Goal: Task Accomplishment & Management: Manage account settings

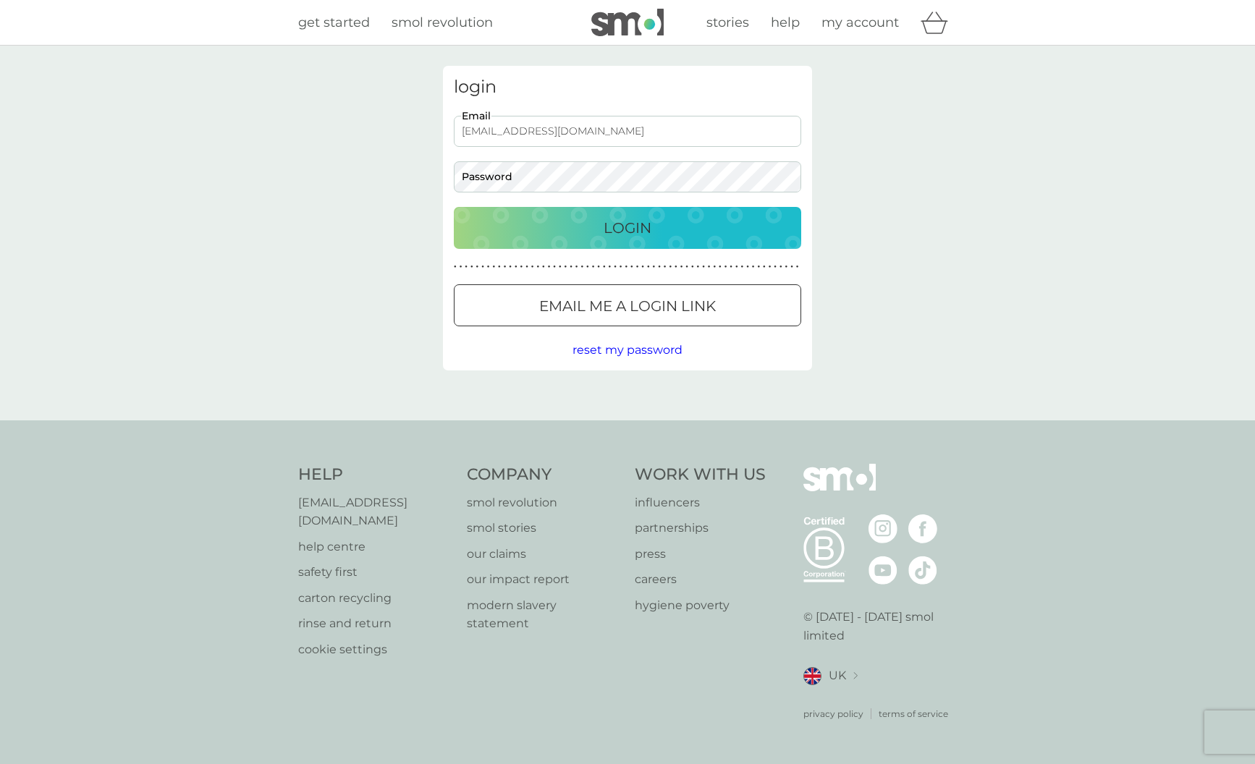
type input "[EMAIL_ADDRESS][DOMAIN_NAME]"
click at [599, 222] on div "Login" at bounding box center [627, 227] width 318 height 23
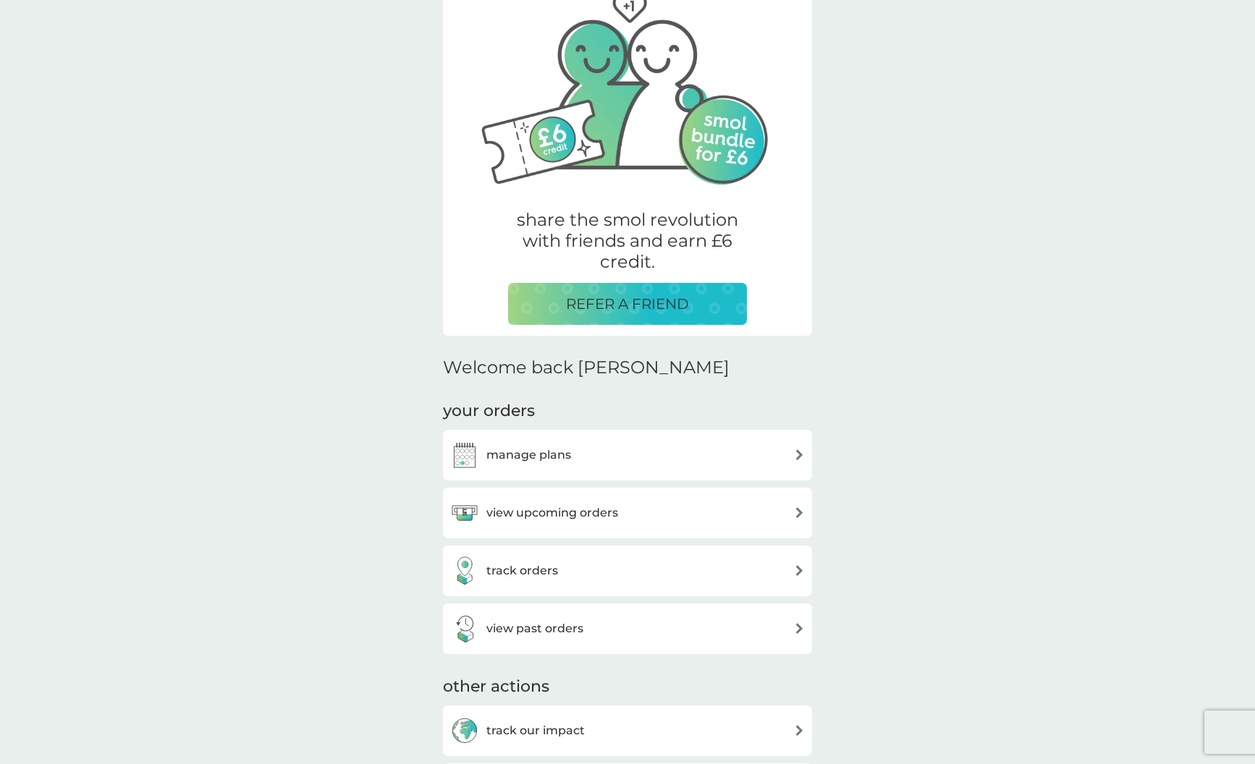
scroll to position [186, 0]
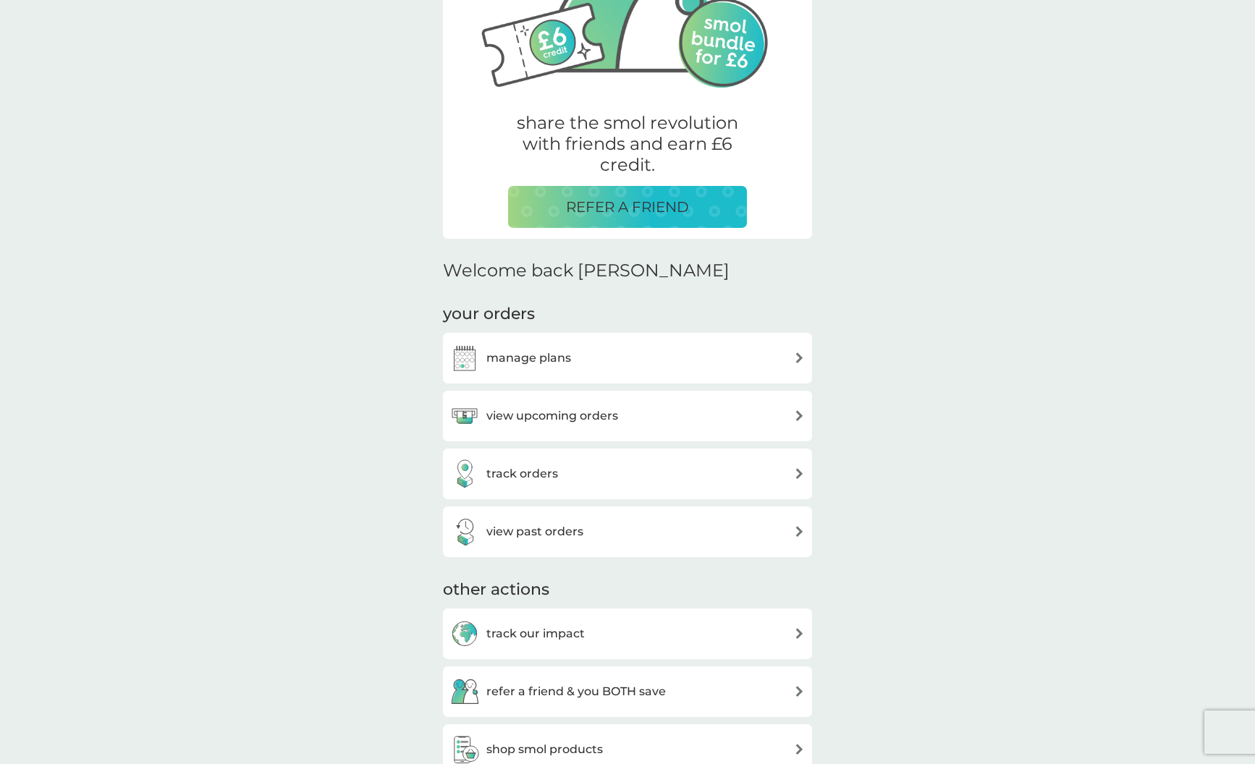
click at [504, 360] on h3 "manage plans" at bounding box center [528, 358] width 85 height 19
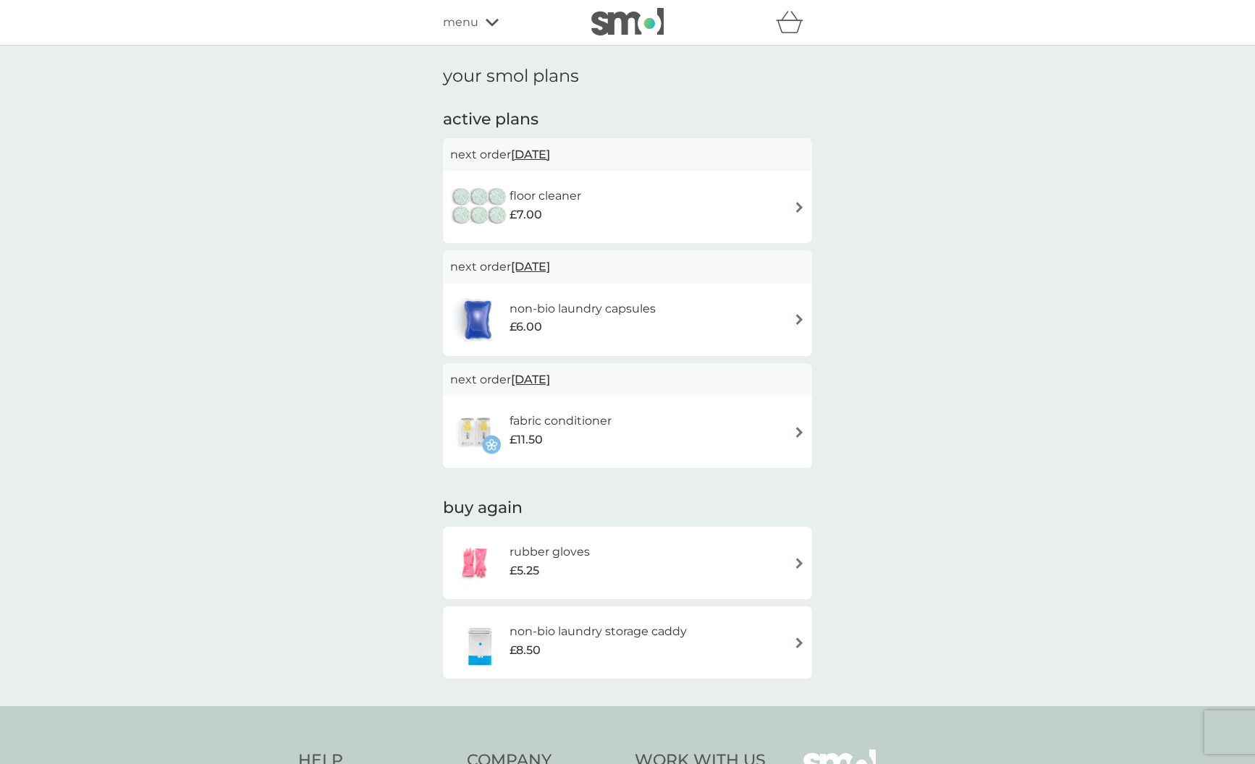
click at [607, 309] on h6 "non-bio laundry capsules" at bounding box center [583, 309] width 146 height 19
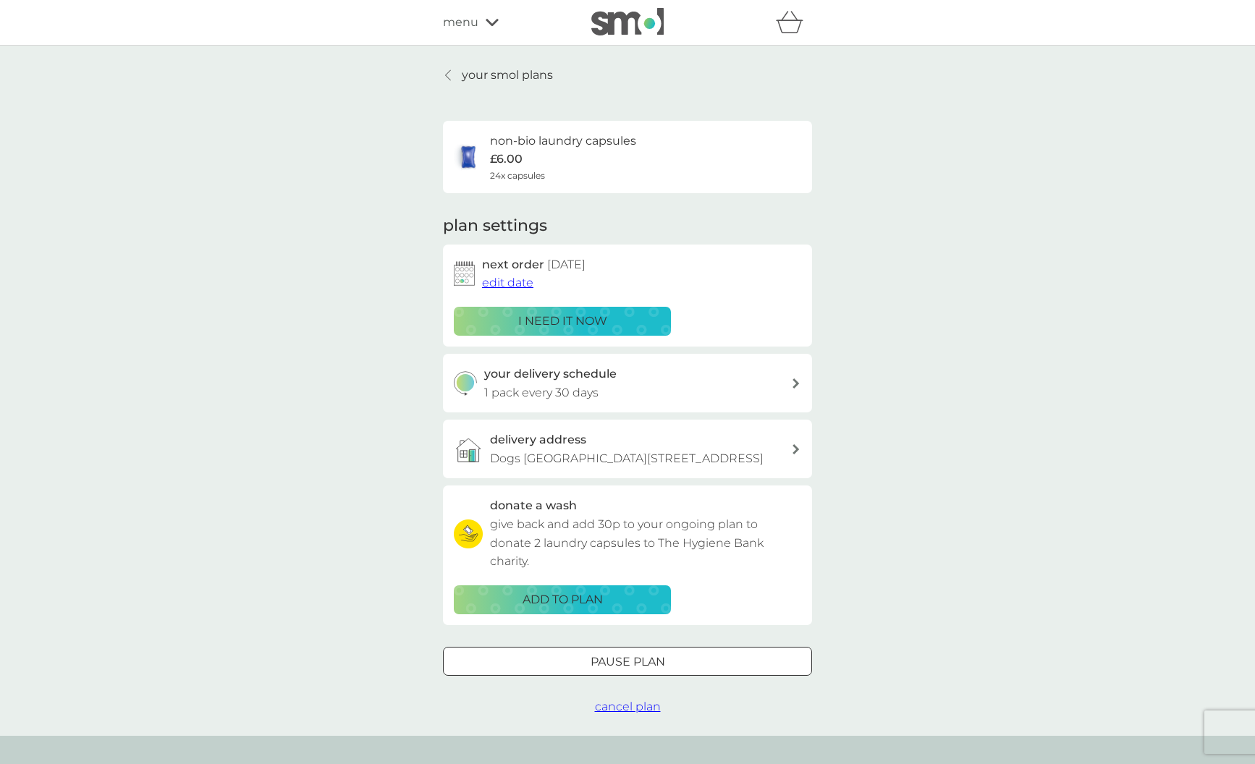
click at [487, 75] on p "your smol plans" at bounding box center [507, 75] width 91 height 19
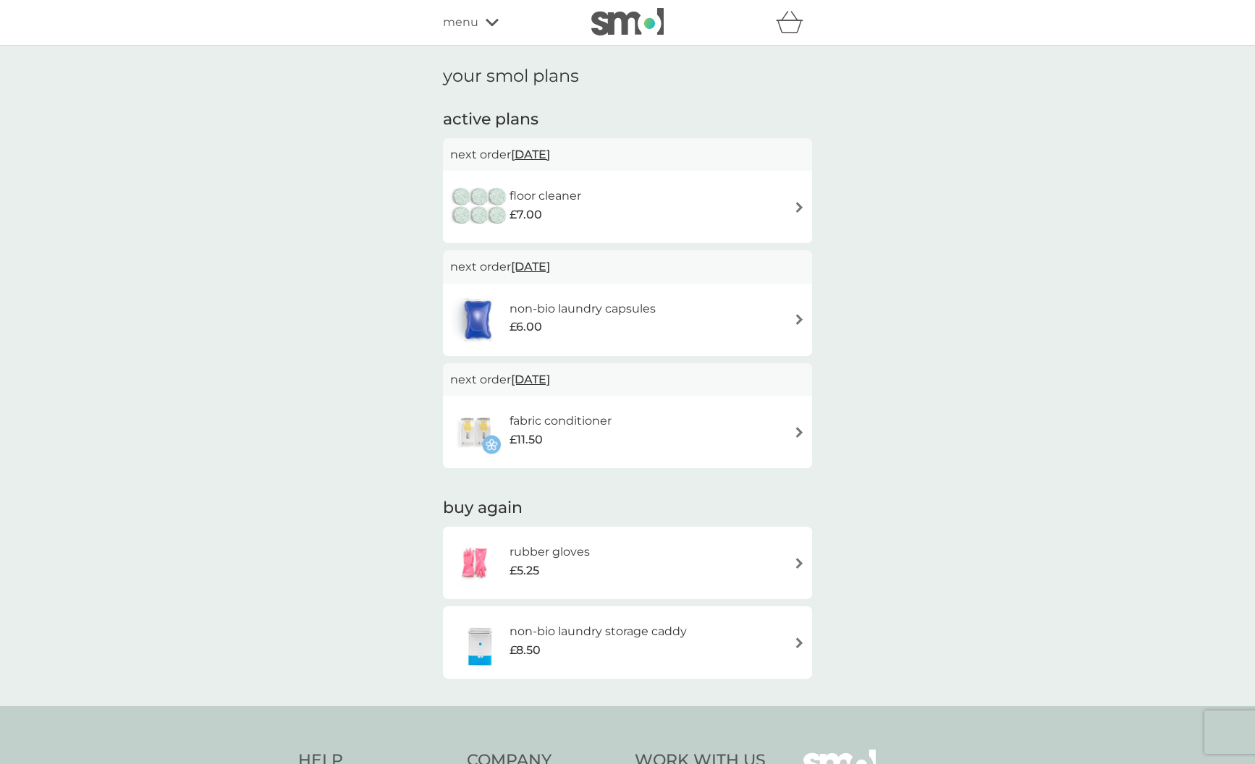
click at [458, 23] on span "menu" at bounding box center [460, 22] width 35 height 19
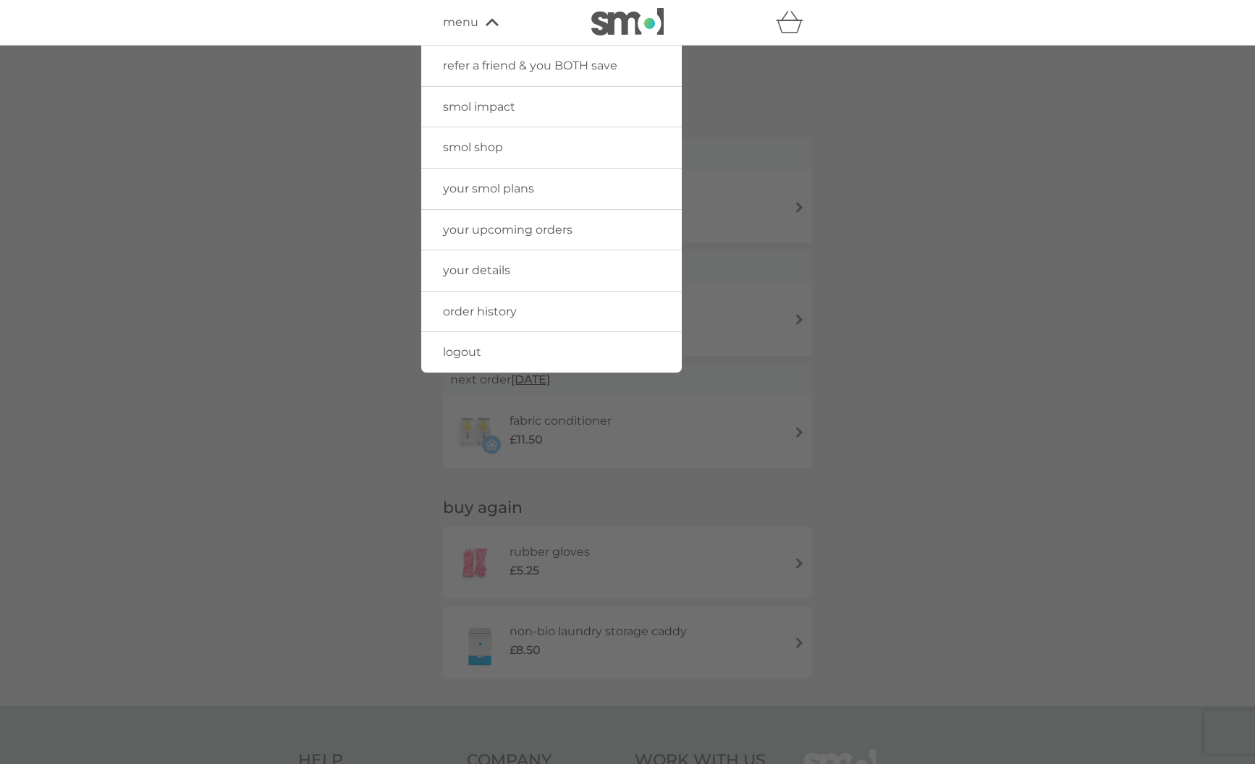
click at [480, 309] on span "order history" at bounding box center [480, 312] width 74 height 14
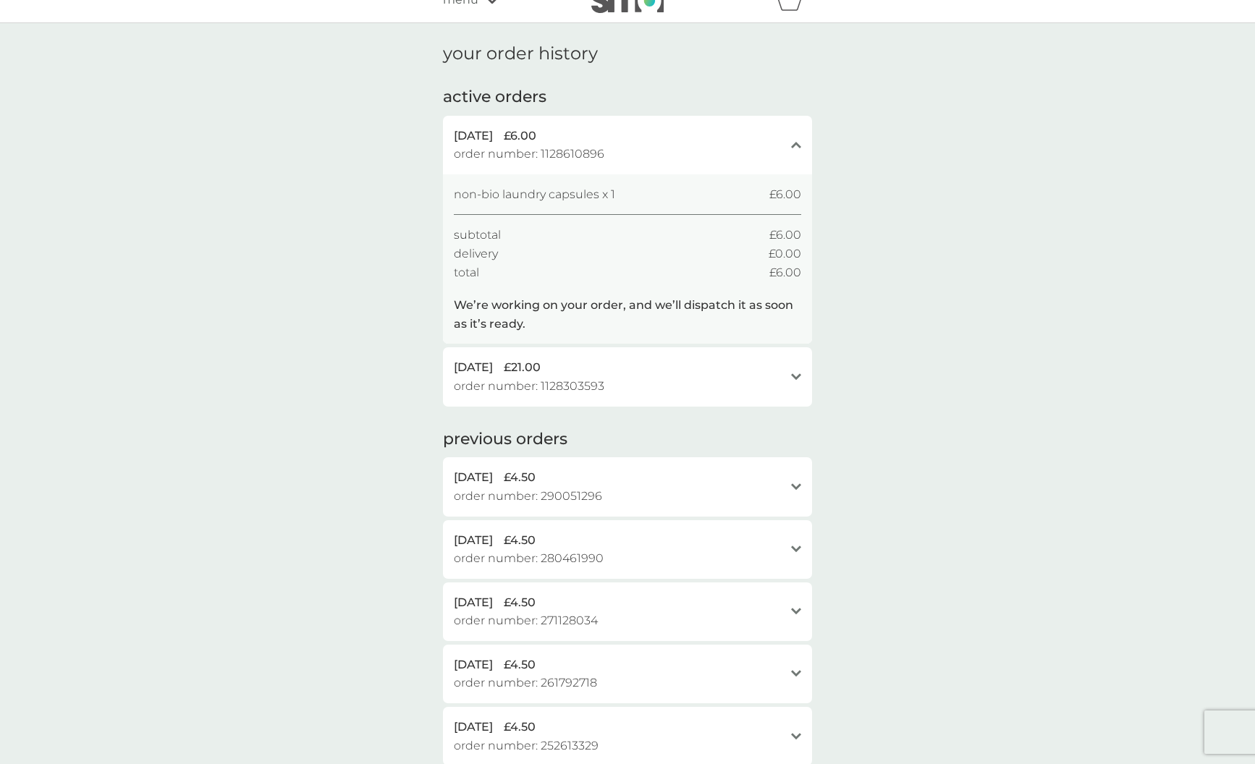
scroll to position [23, 0]
click at [662, 364] on div "7 Oct 2025 £21.00" at bounding box center [619, 367] width 330 height 19
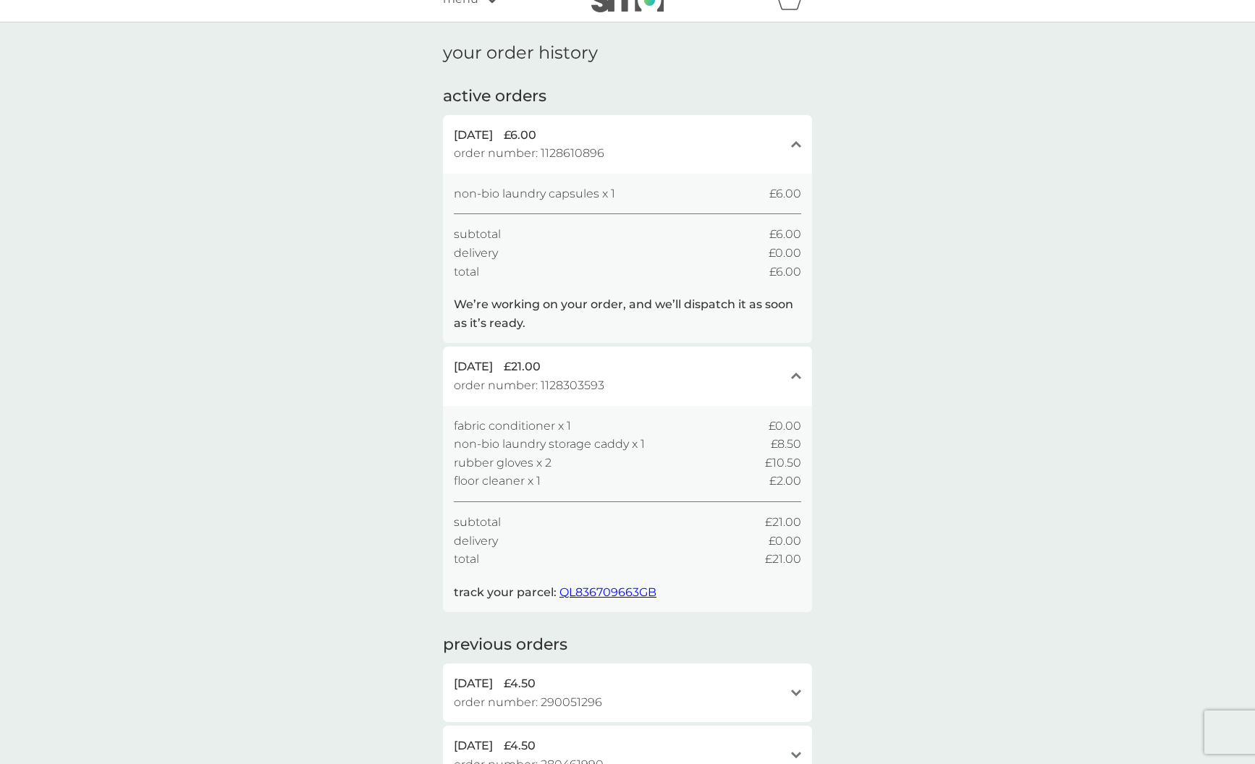
click at [372, 360] on div "your order history active orders 8 Oct 2025 £6.00 order number: 1128610896 clos…" at bounding box center [627, 626] width 1255 height 1208
